Goal: Navigation & Orientation: Find specific page/section

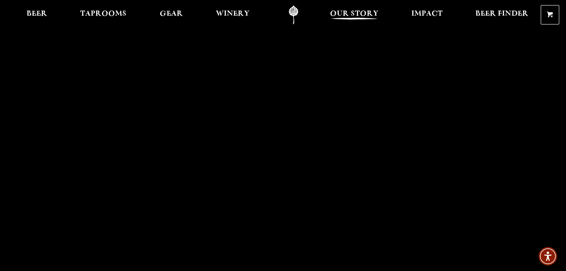
click at [360, 17] on span "Our Story" at bounding box center [354, 14] width 48 height 7
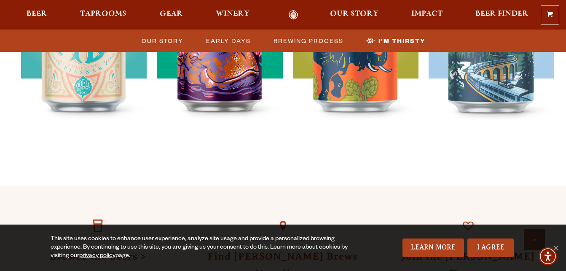
scroll to position [2580, 0]
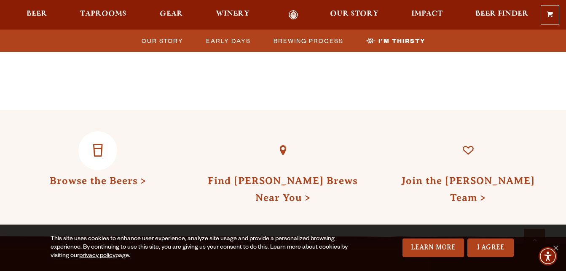
click at [103, 175] on link "Browse the Beers" at bounding box center [98, 180] width 96 height 11
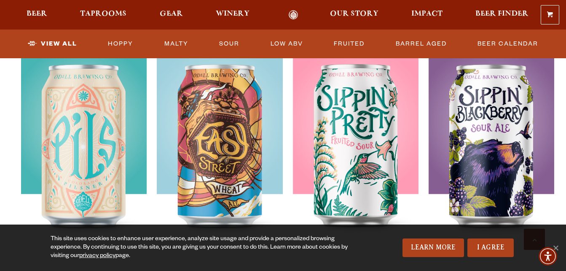
scroll to position [652, 0]
click at [496, 244] on link "I Agree" at bounding box center [490, 247] width 46 height 19
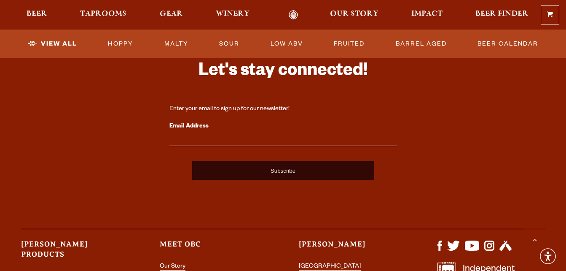
scroll to position [2054, 0]
